Goal: Find specific page/section: Find specific page/section

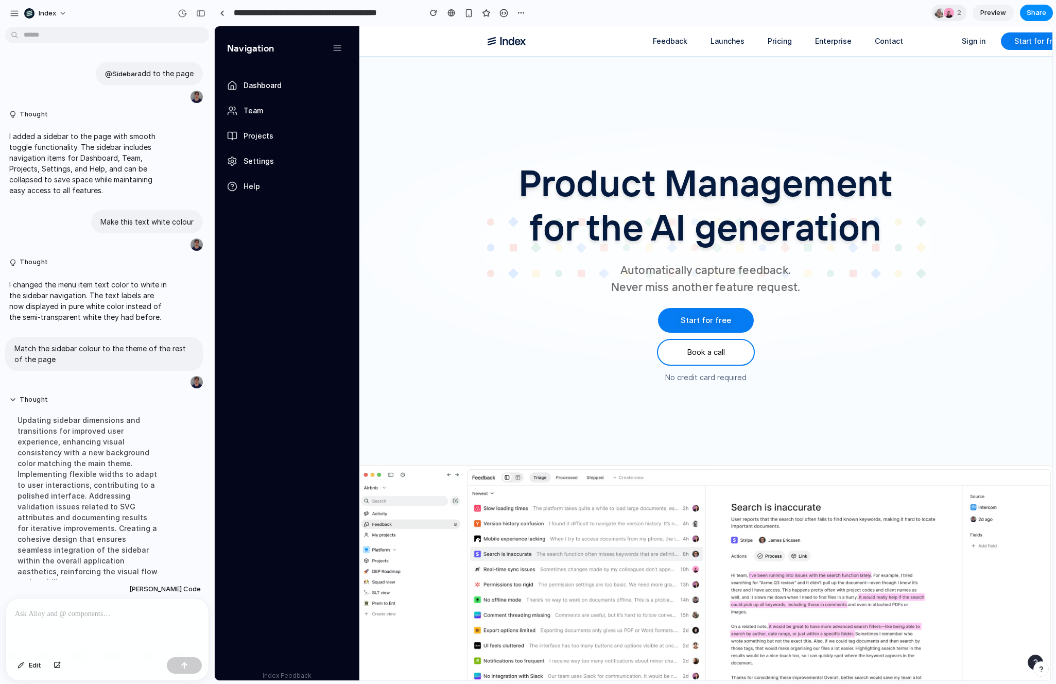
scroll to position [70, 0]
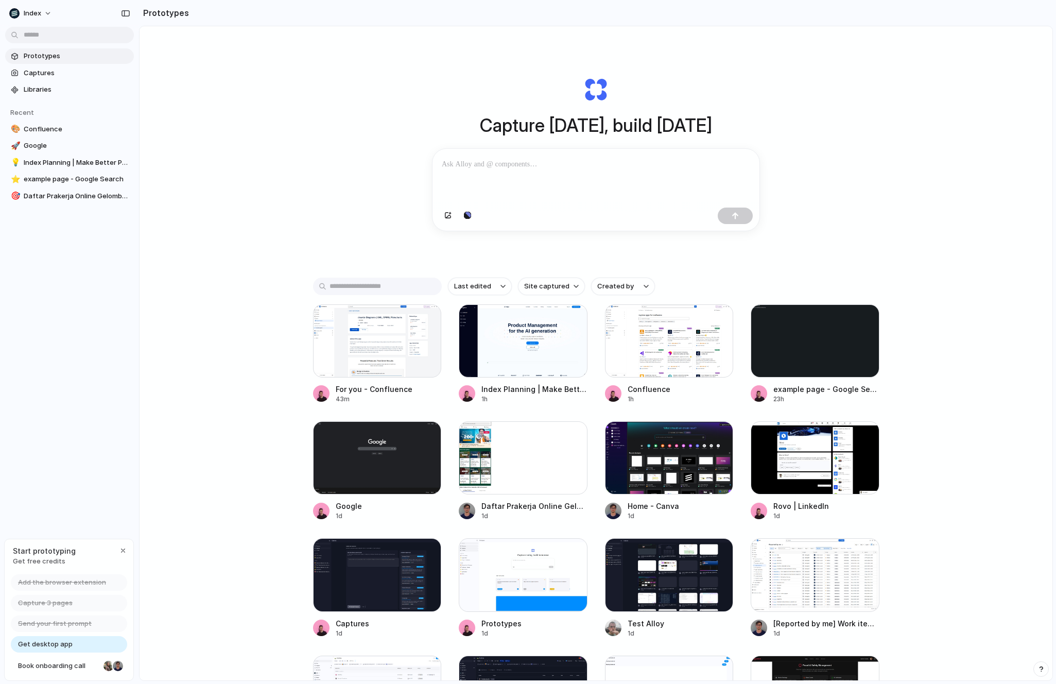
click at [388, 94] on div "Capture today, build tomorrow Clone web app Clone screenshot Start from existin…" at bounding box center [595, 380] width 913 height 708
